Goal: Task Accomplishment & Management: Manage account settings

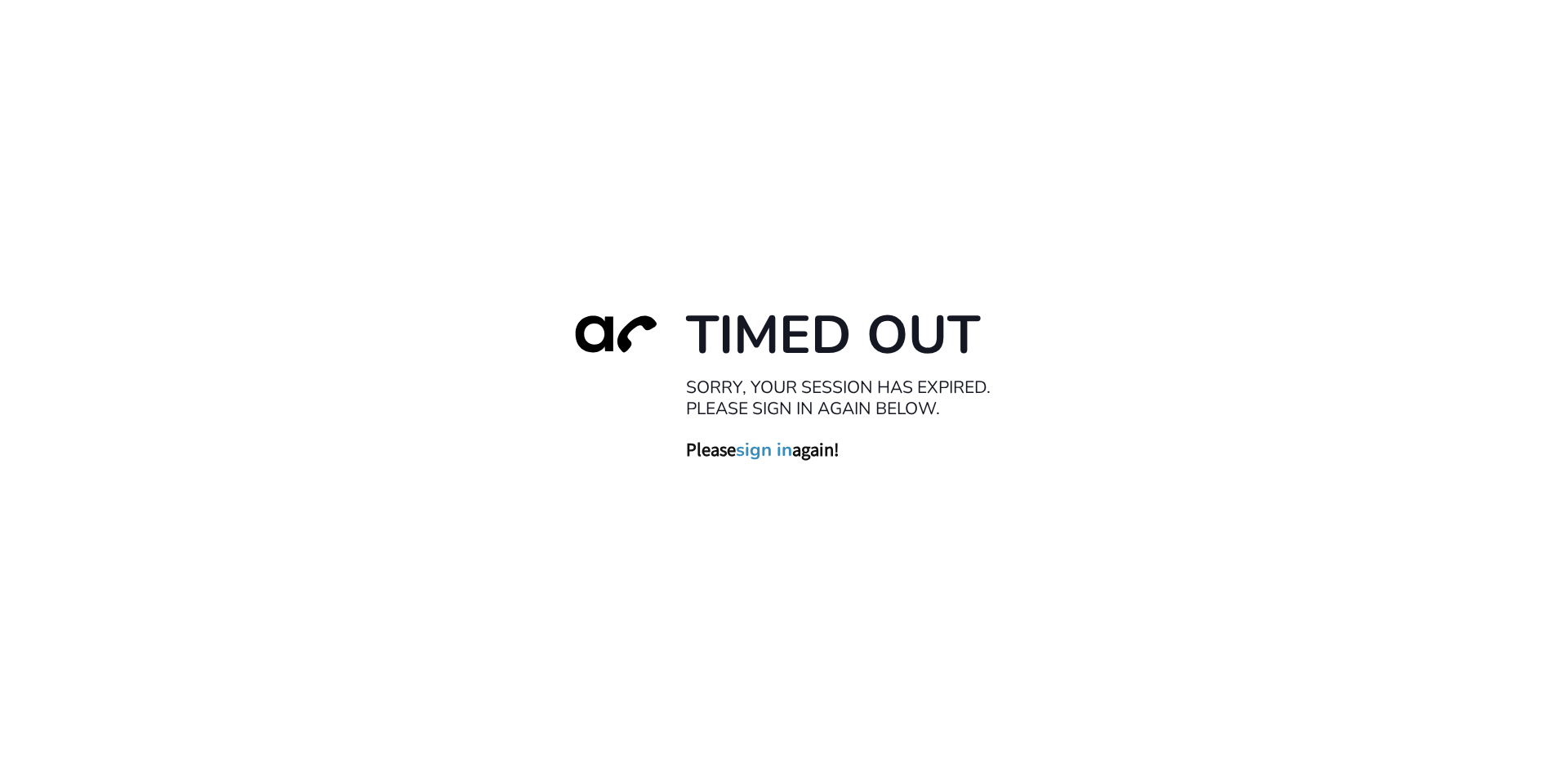
click at [767, 457] on link "sign in" at bounding box center [764, 449] width 56 height 23
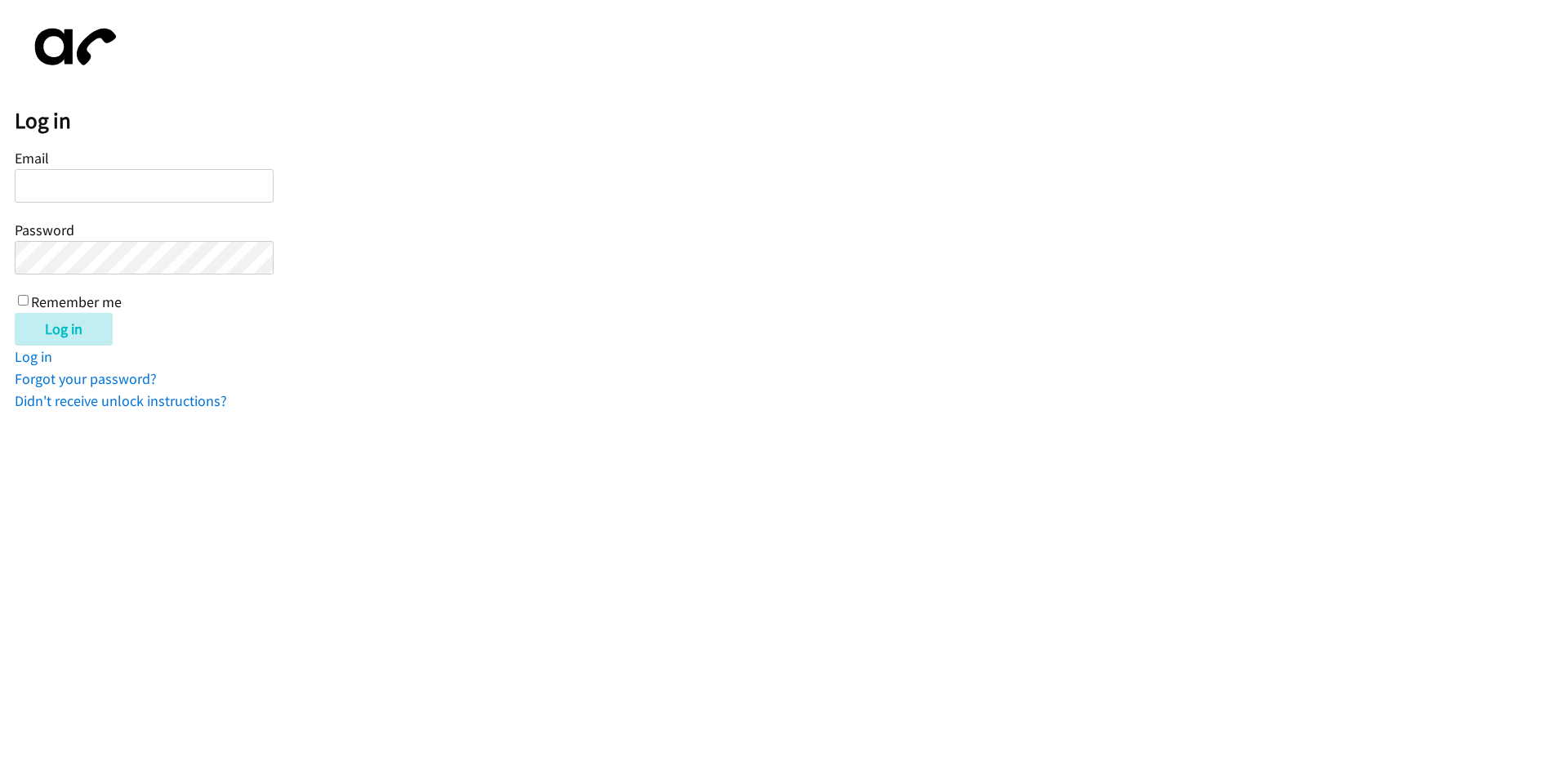
click at [44, 187] on input "Email" at bounding box center [144, 186] width 259 height 33
type input "balfreide@lendingpoint.com"
click at [52, 319] on input "Log in" at bounding box center [63, 328] width 98 height 32
